Goal: Task Accomplishment & Management: Complete application form

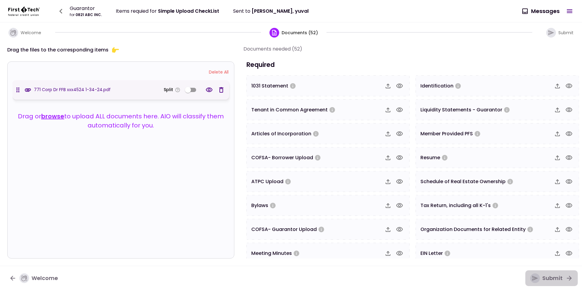
click at [557, 283] on button "Submit" at bounding box center [551, 279] width 52 height 16
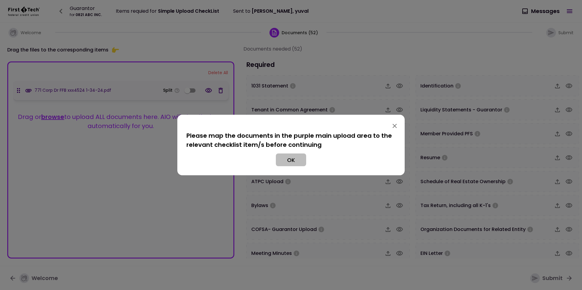
click at [292, 155] on button "OK" at bounding box center [291, 160] width 30 height 13
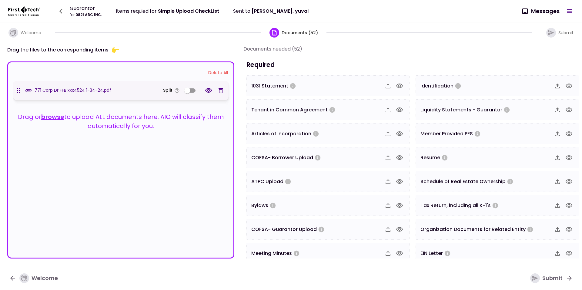
click at [548, 273] on button "Submit" at bounding box center [551, 279] width 52 height 16
click at [336, 44] on div "Drag the files to the corresponding items Delete All 771 Corp Dr FFB xxx4524 1-…" at bounding box center [291, 154] width 582 height 224
click at [65, 10] on icon "button" at bounding box center [61, 11] width 10 height 10
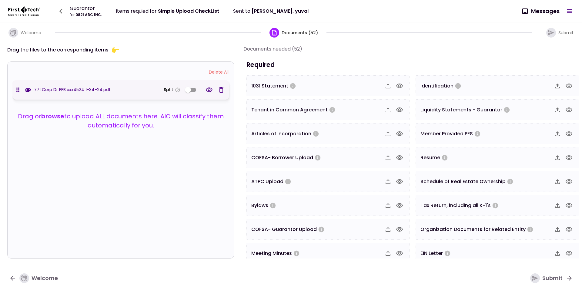
click at [65, 10] on icon "button" at bounding box center [61, 11] width 10 height 10
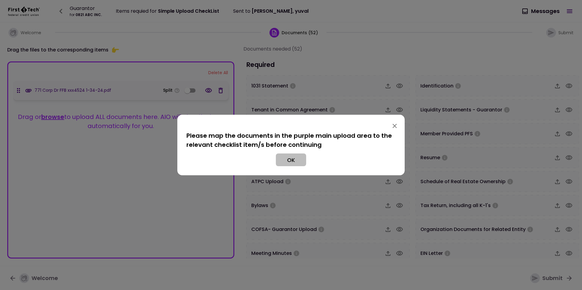
click at [294, 165] on button "OK" at bounding box center [291, 160] width 30 height 13
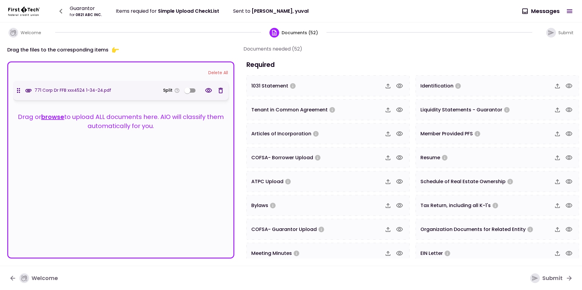
click at [60, 10] on icon "button" at bounding box center [60, 11] width 3 height 5
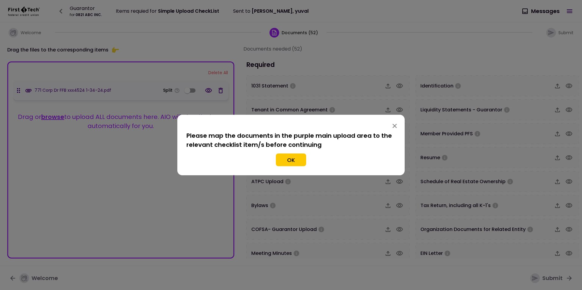
click at [290, 152] on section "Please map the documents in the purple main upload area to the relevant checkli…" at bounding box center [290, 148] width 209 height 35
click at [288, 162] on button "OK" at bounding box center [291, 160] width 30 height 13
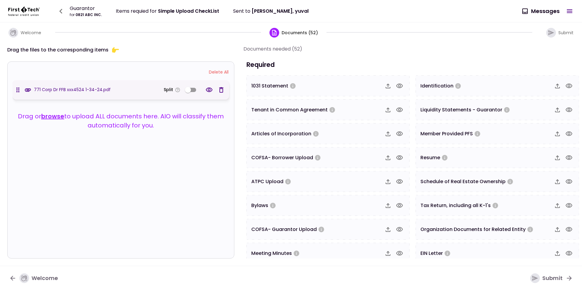
click at [208, 73] on button "Delete All" at bounding box center [219, 72] width 26 height 11
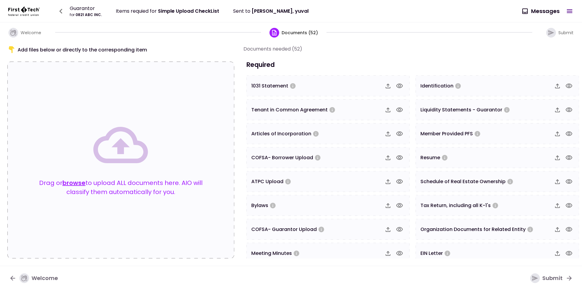
click at [59, 8] on icon "button" at bounding box center [61, 11] width 10 height 10
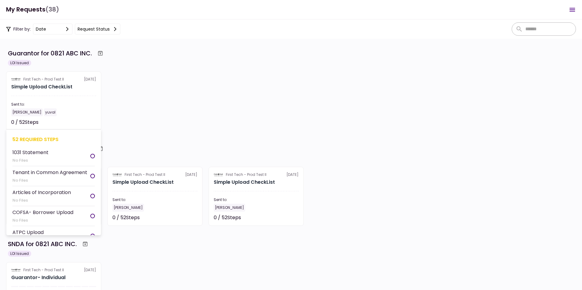
click at [45, 97] on section "First Tech - Prod Test II [DATE] Simple Upload CheckList Sent to: [PERSON_NAME]…" at bounding box center [53, 101] width 95 height 59
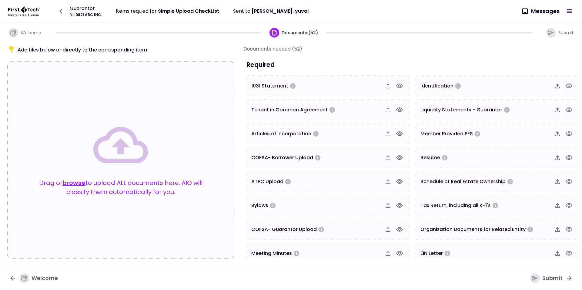
click at [77, 179] on button "browse" at bounding box center [73, 183] width 23 height 9
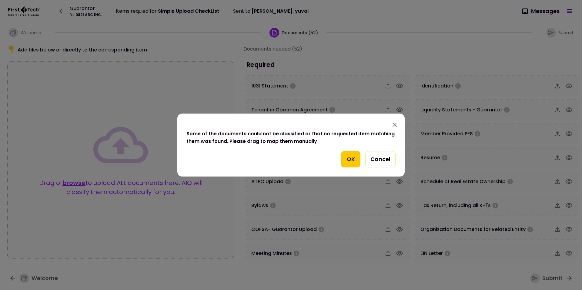
click at [306, 139] on div "Some of the documents could not be classified or that no requested item matchin…" at bounding box center [290, 137] width 209 height 15
click at [313, 161] on div "OK Cancel" at bounding box center [290, 159] width 209 height 16
click at [353, 153] on button "OK" at bounding box center [350, 159] width 19 height 16
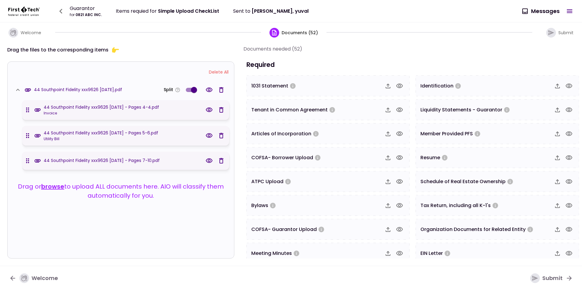
click at [377, 58] on section "Documents needed (52) Required 1031 Statement Tenant in Common Agreement Articl…" at bounding box center [413, 152] width 340 height 214
click at [196, 64] on div "Delete All 44 Southpoint Fidelity xxx9626 [DATE].pdf Split 44 Southpoint Fideli…" at bounding box center [120, 160] width 227 height 197
click at [136, 76] on div "Delete All" at bounding box center [121, 72] width 219 height 11
click at [401, 57] on section "Documents needed (52) Required 1031 Statement Tenant in Common Agreement Articl…" at bounding box center [413, 152] width 340 height 214
